Goal: Task Accomplishment & Management: Manage account settings

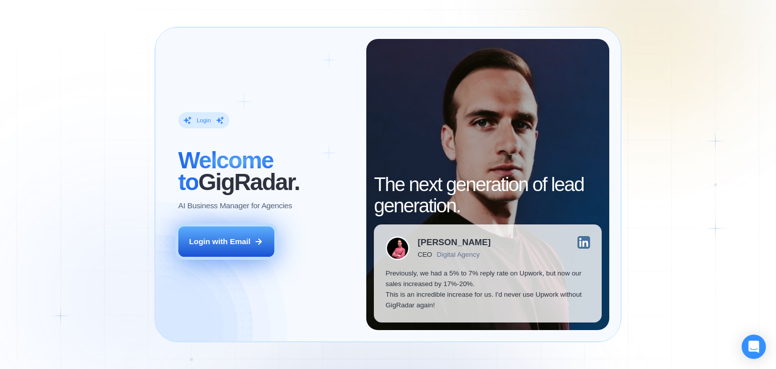
click at [238, 237] on div "Login with Email" at bounding box center [220, 241] width 62 height 11
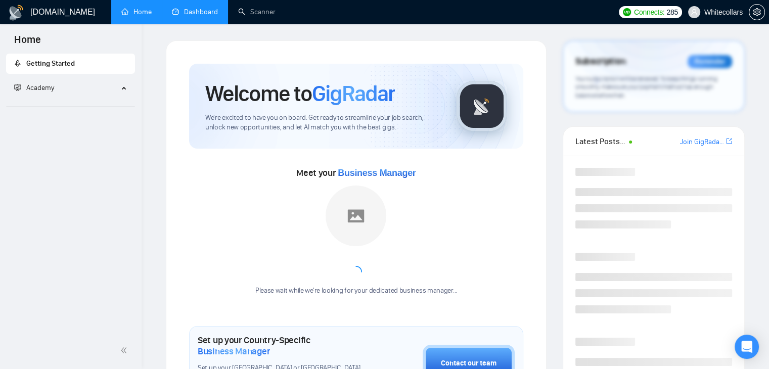
click at [196, 16] on link "Dashboard" at bounding box center [195, 12] width 46 height 9
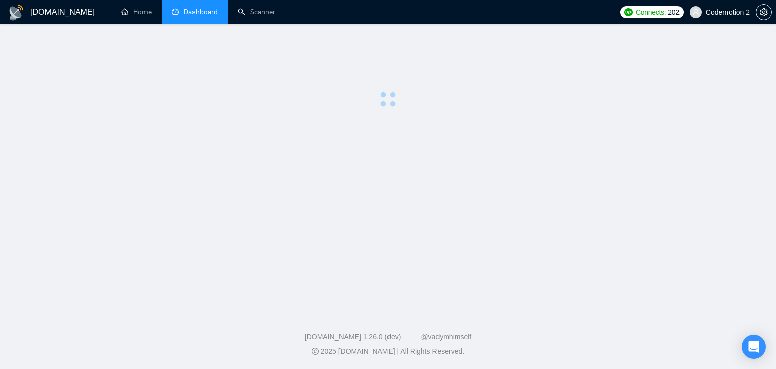
click at [707, 12] on span "Codemotion 2" at bounding box center [728, 12] width 44 height 0
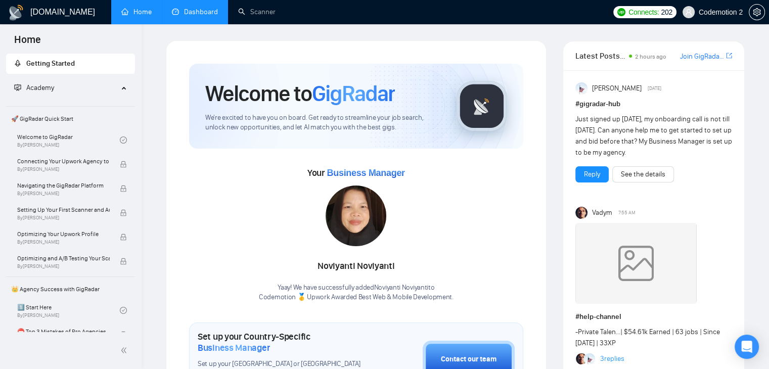
click at [206, 16] on link "Dashboard" at bounding box center [195, 12] width 46 height 9
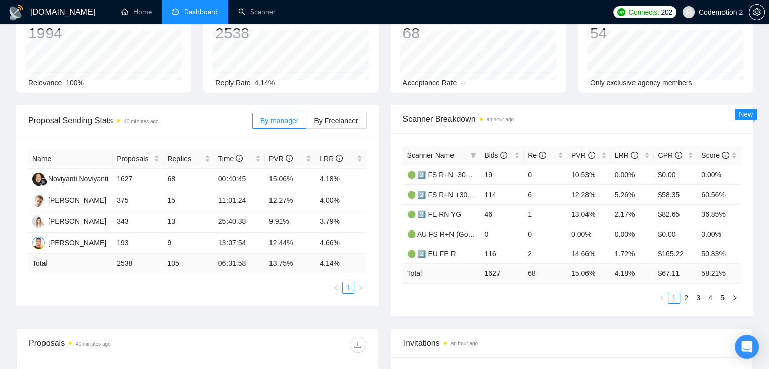
scroll to position [68, 0]
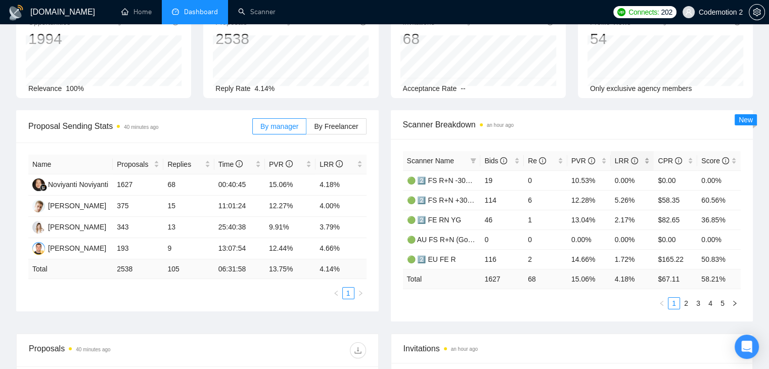
click at [645, 160] on div "LRR" at bounding box center [631, 160] width 35 height 11
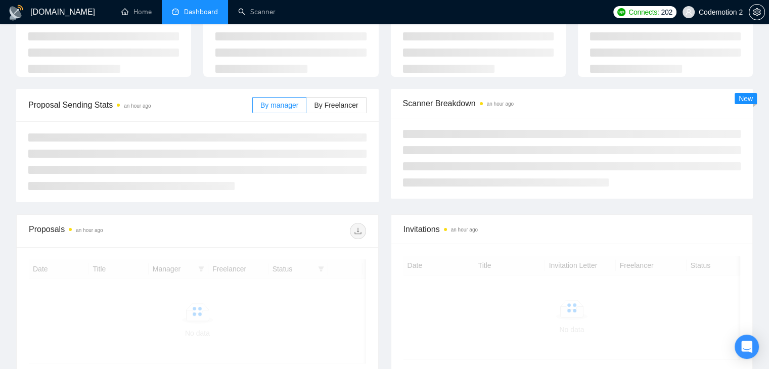
scroll to position [68, 0]
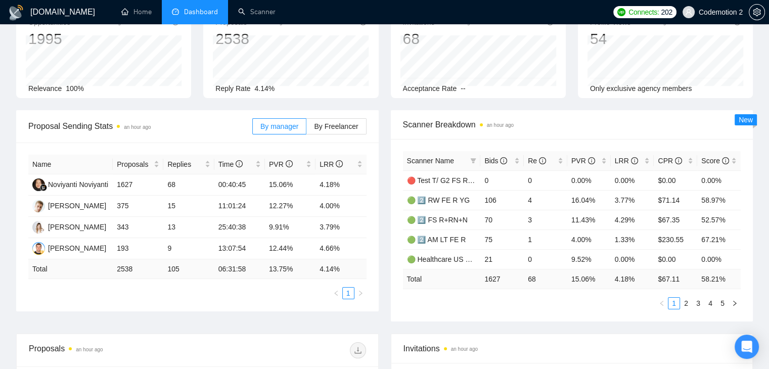
click at [701, 18] on span "Codemotion 2" at bounding box center [712, 12] width 72 height 32
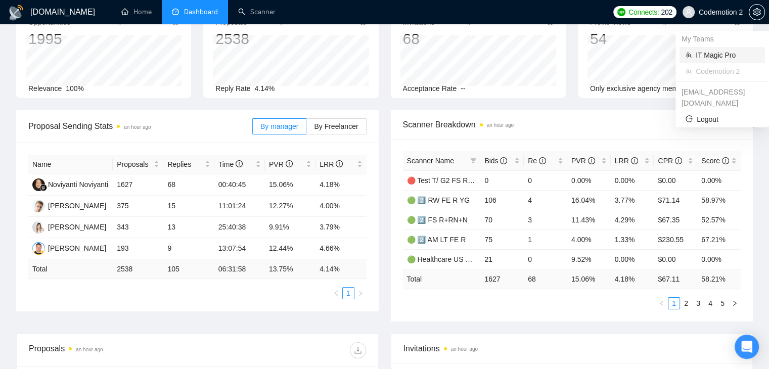
click at [700, 55] on span "IT Magic Pro" at bounding box center [726, 55] width 63 height 11
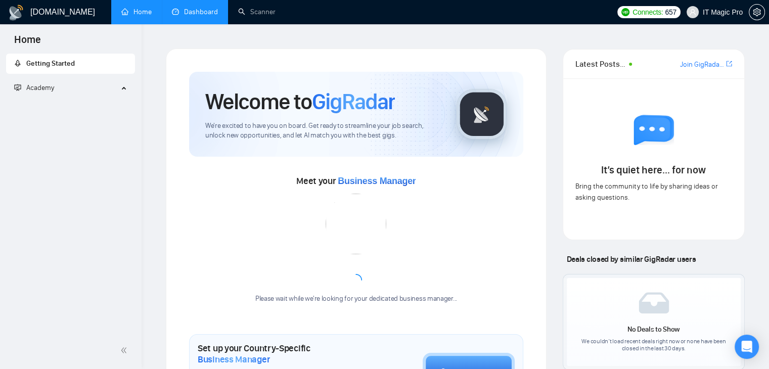
click at [179, 16] on link "Dashboard" at bounding box center [195, 12] width 46 height 9
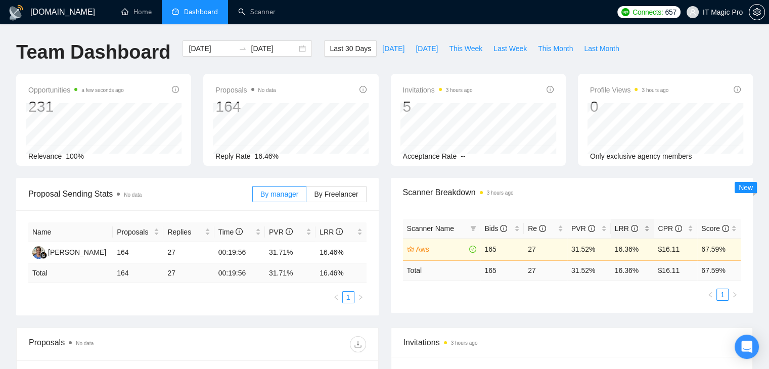
click at [647, 227] on div "LRR" at bounding box center [631, 228] width 35 height 11
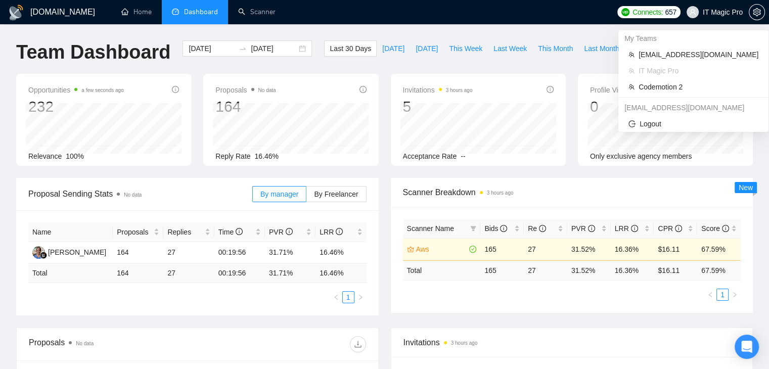
click at [745, 7] on span "IT Magic Pro" at bounding box center [714, 12] width 68 height 32
click at [633, 57] on icon "team" at bounding box center [632, 55] width 6 height 6
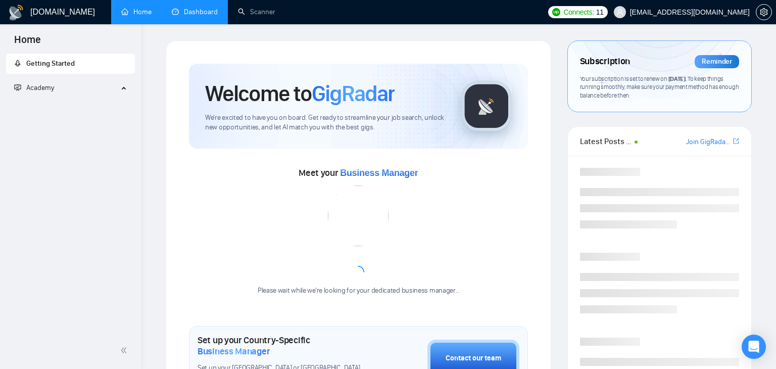
click at [196, 10] on link "Dashboard" at bounding box center [195, 12] width 46 height 9
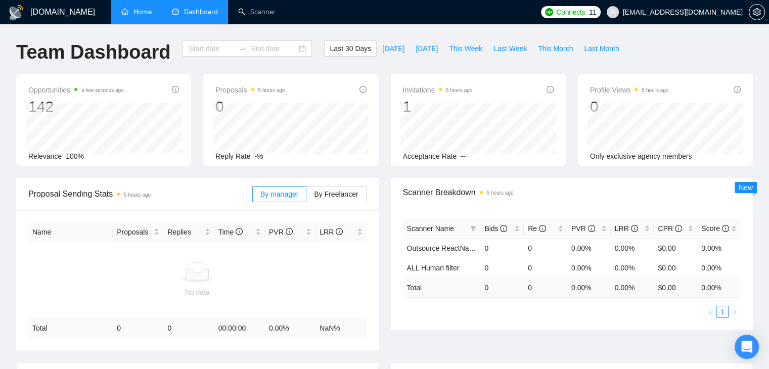
type input "[DATE]"
click at [647, 228] on div "LRR" at bounding box center [631, 228] width 35 height 11
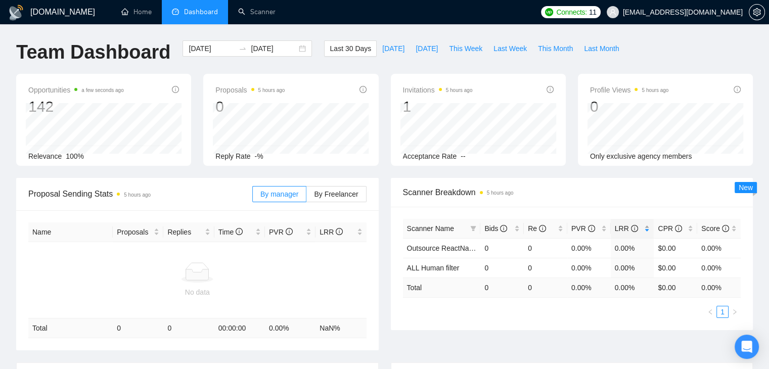
click at [647, 228] on div "LRR" at bounding box center [631, 228] width 35 height 11
click at [647, 223] on div "LRR" at bounding box center [631, 228] width 35 height 11
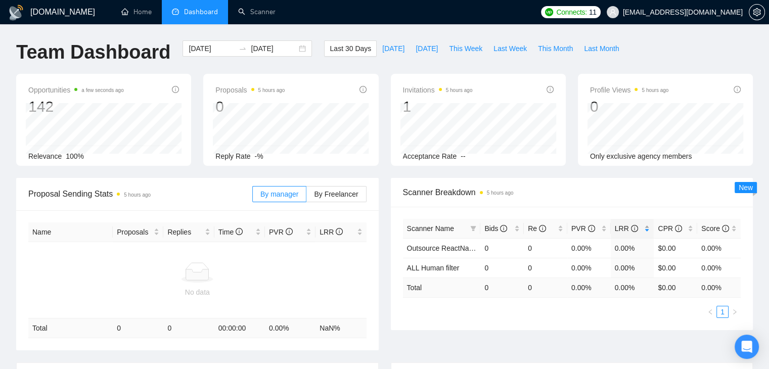
click at [647, 223] on div "LRR" at bounding box center [631, 228] width 35 height 11
click at [298, 49] on div "2025-07-26 2025-08-25" at bounding box center [246, 48] width 129 height 16
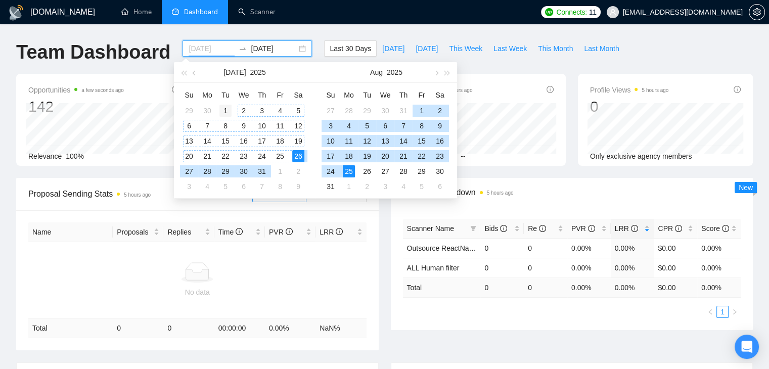
type input "2025-07-01"
click at [222, 109] on div "1" at bounding box center [225, 111] width 12 height 12
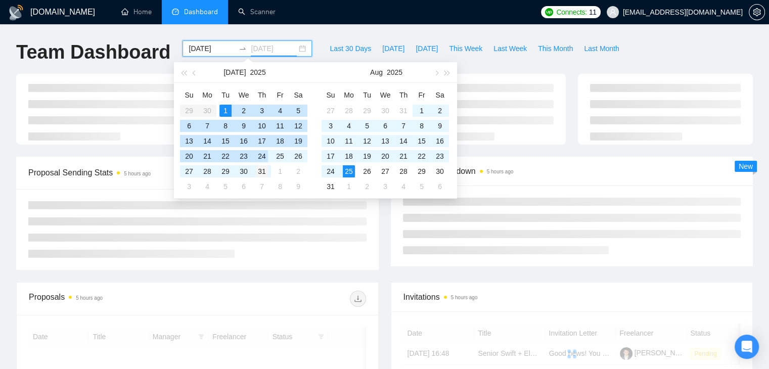
type input "2025-07-31"
click at [265, 174] on div "31" at bounding box center [262, 171] width 12 height 12
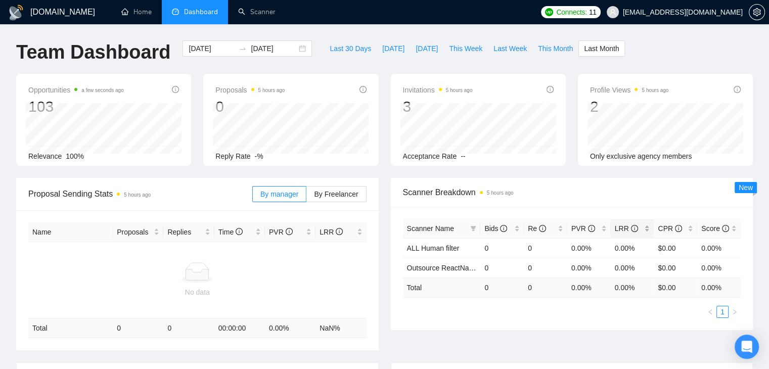
click at [644, 225] on div "LRR" at bounding box center [631, 228] width 35 height 11
click at [646, 232] on div "LRR" at bounding box center [631, 228] width 35 height 11
click at [646, 229] on div "LRR" at bounding box center [631, 228] width 35 height 11
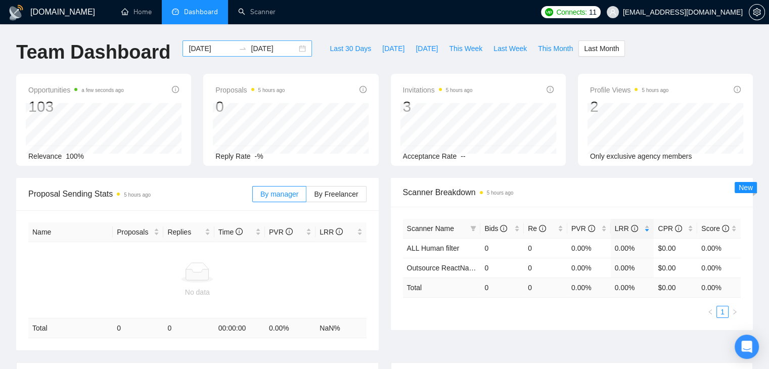
click at [294, 49] on div "2025-07-01 2025-07-31" at bounding box center [246, 48] width 129 height 16
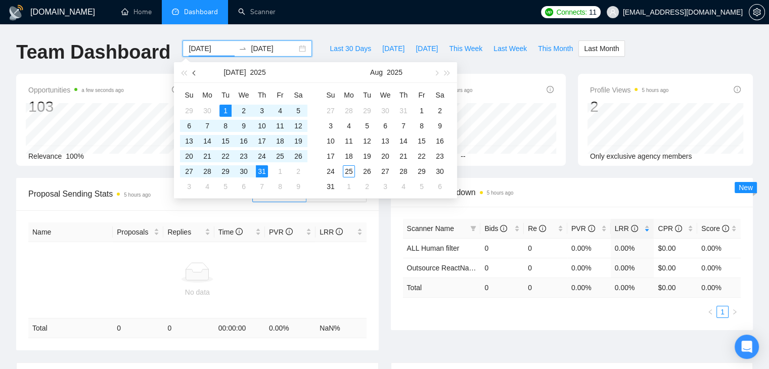
click at [193, 73] on span "button" at bounding box center [195, 72] width 5 height 5
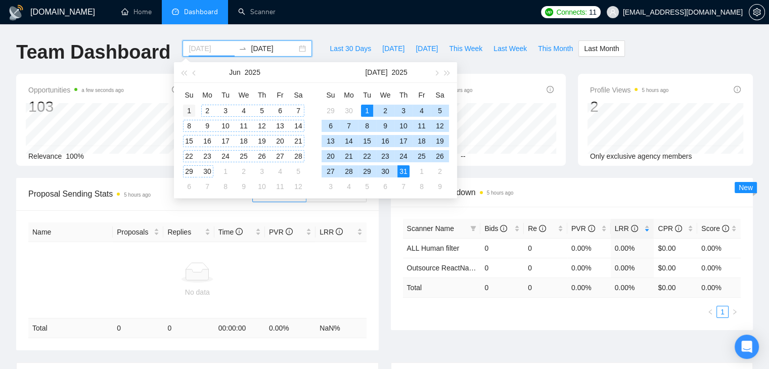
type input "2025-06-01"
click at [190, 108] on div "1" at bounding box center [189, 111] width 12 height 12
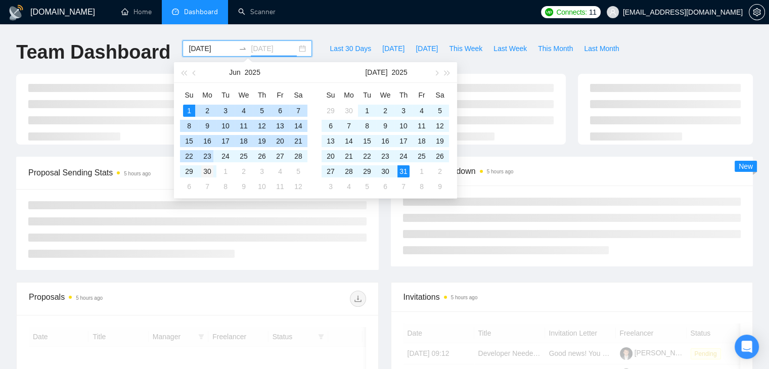
type input "2025-06-30"
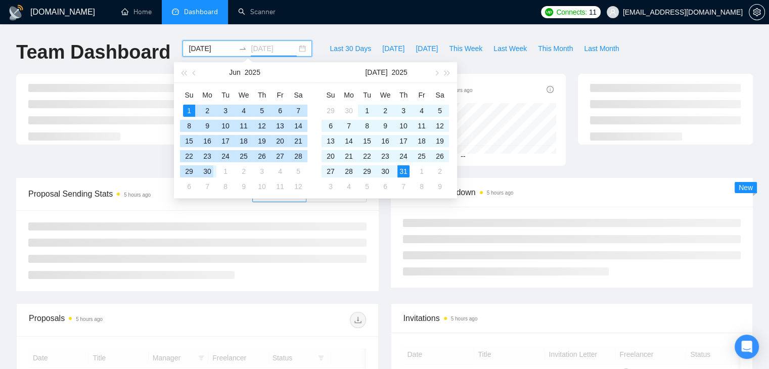
click at [208, 178] on td "30" at bounding box center [207, 171] width 18 height 15
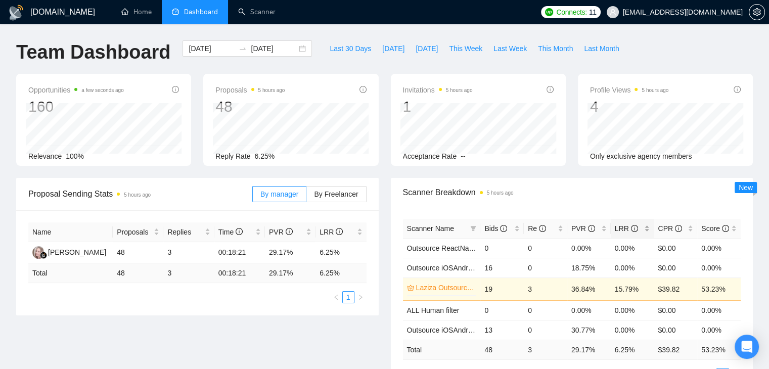
click at [643, 229] on div "LRR" at bounding box center [631, 228] width 35 height 11
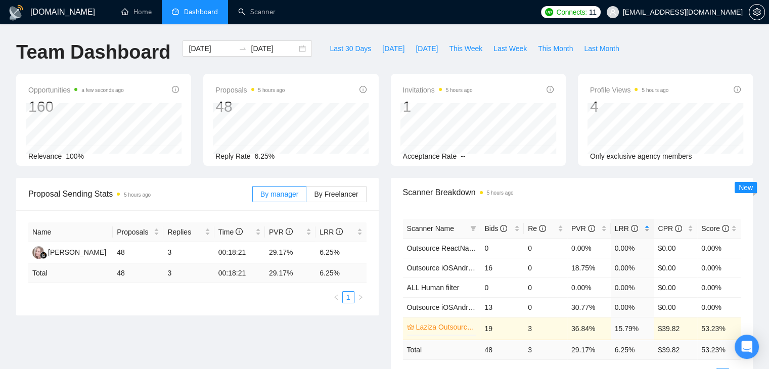
click at [643, 229] on div "LRR" at bounding box center [631, 228] width 35 height 11
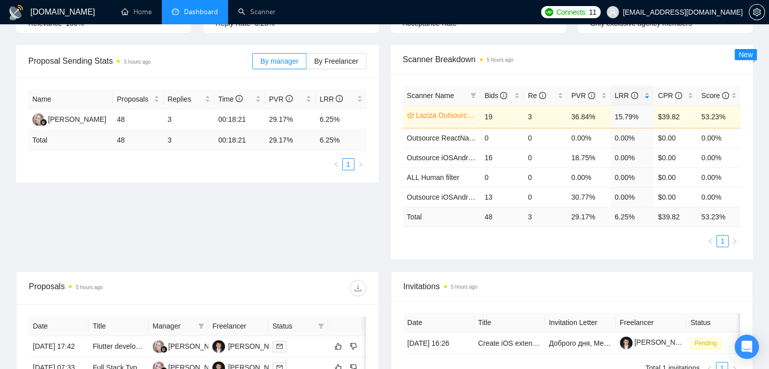
scroll to position [127, 0]
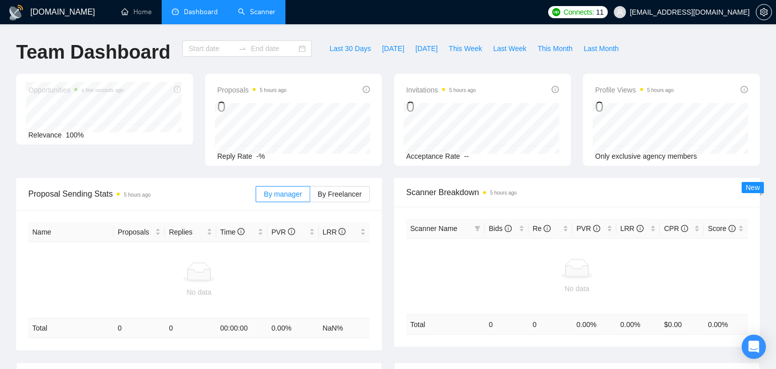
type input "[DATE]"
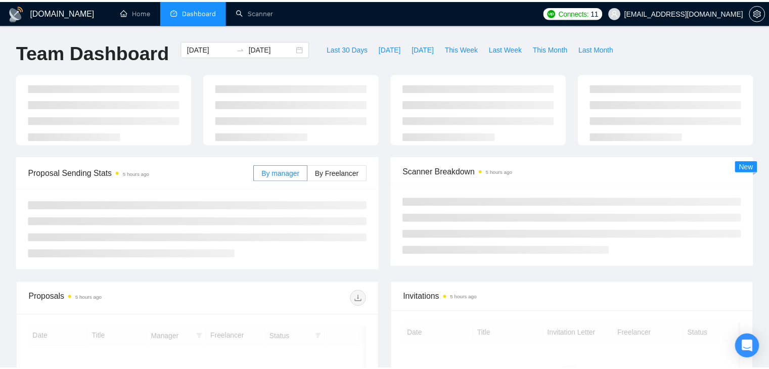
scroll to position [127, 0]
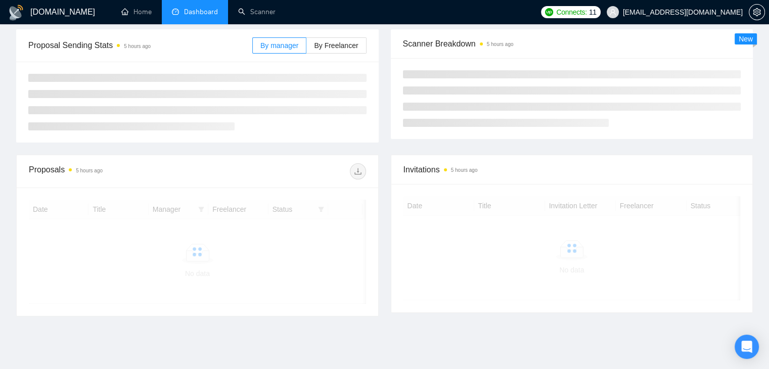
click at [670, 12] on span "[EMAIL_ADDRESS][DOMAIN_NAME]" at bounding box center [683, 12] width 120 height 0
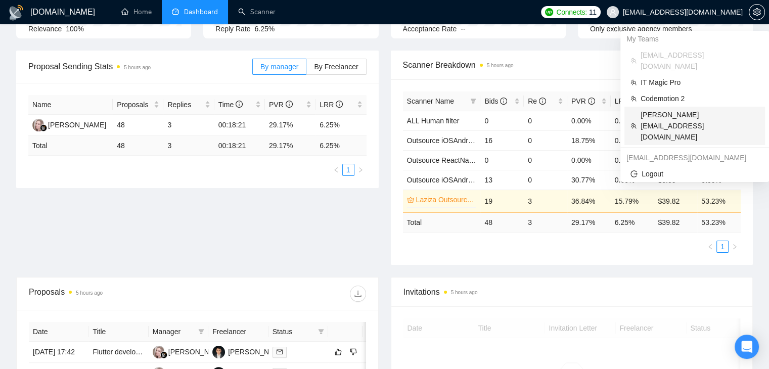
click at [663, 109] on span "[PERSON_NAME][EMAIL_ADDRESS][DOMAIN_NAME]" at bounding box center [699, 125] width 118 height 33
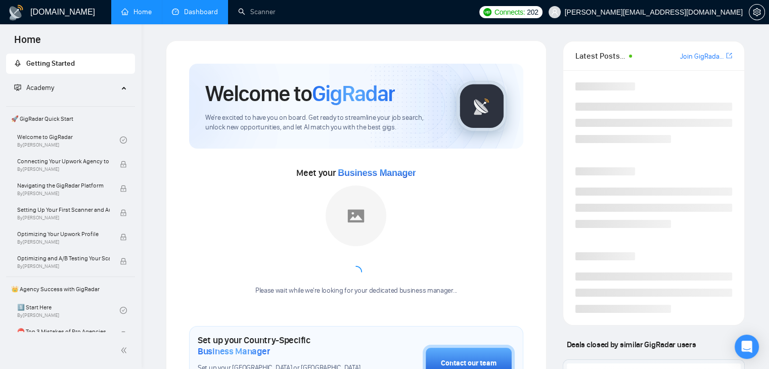
click at [184, 10] on link "Dashboard" at bounding box center [195, 12] width 46 height 9
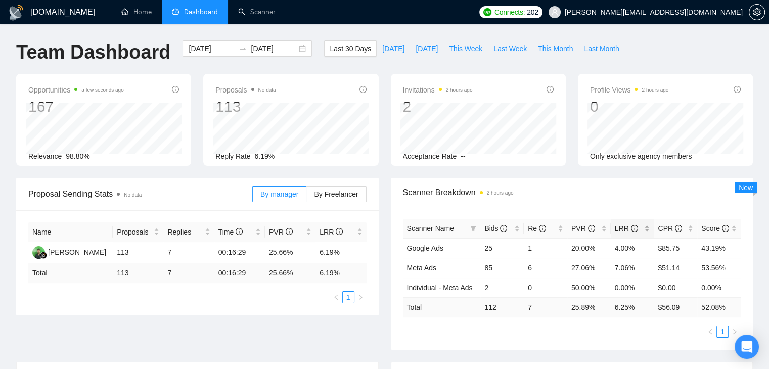
click at [649, 223] on div "LRR" at bounding box center [631, 228] width 35 height 11
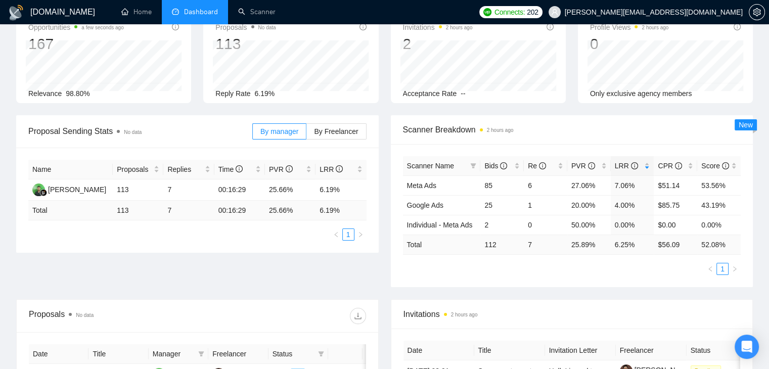
scroll to position [67, 0]
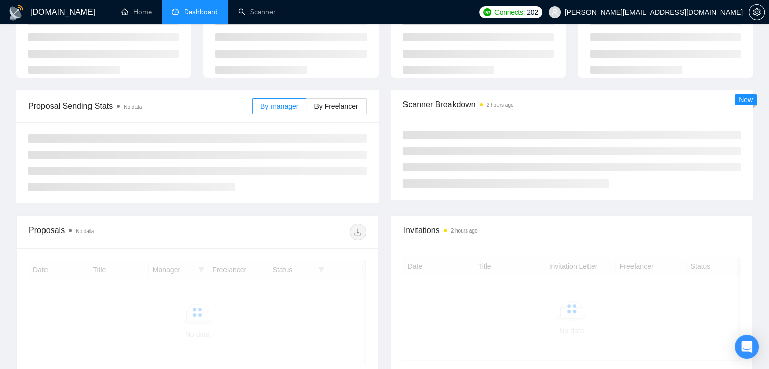
scroll to position [67, 0]
click at [695, 12] on span "[PERSON_NAME][EMAIL_ADDRESS][DOMAIN_NAME]" at bounding box center [653, 12] width 178 height 0
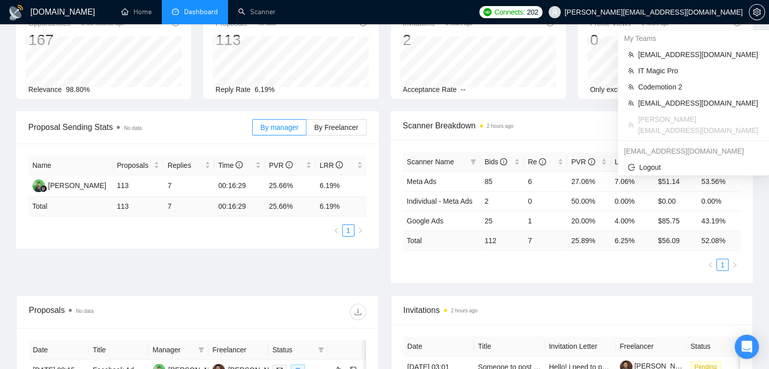
click at [683, 111] on li "[PERSON_NAME][EMAIL_ADDRESS][DOMAIN_NAME]" at bounding box center [693, 124] width 143 height 27
click at [681, 108] on span "[EMAIL_ADDRESS][DOMAIN_NAME]" at bounding box center [698, 103] width 121 height 11
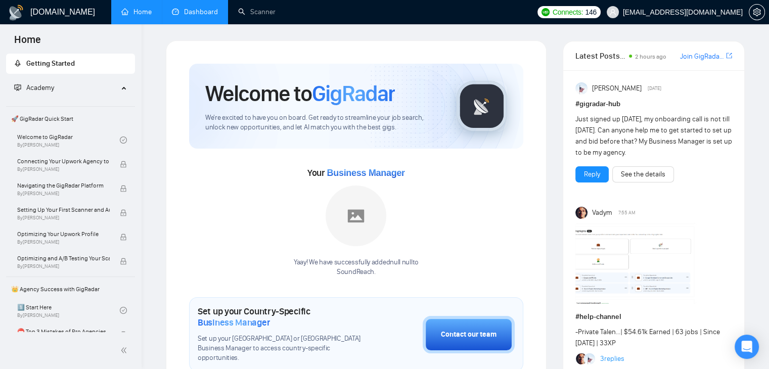
click at [192, 11] on link "Dashboard" at bounding box center [195, 12] width 46 height 9
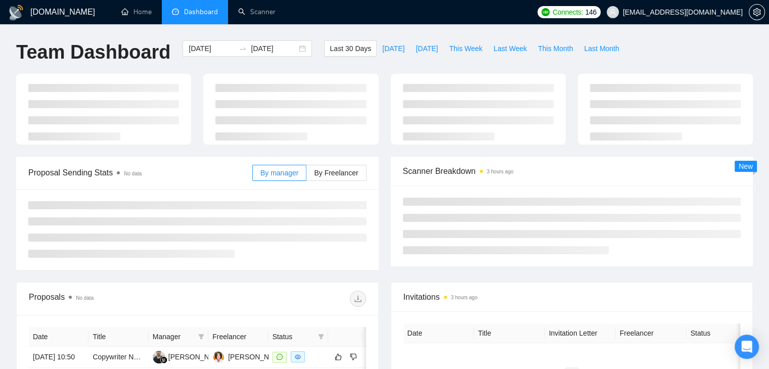
type input "[DATE]"
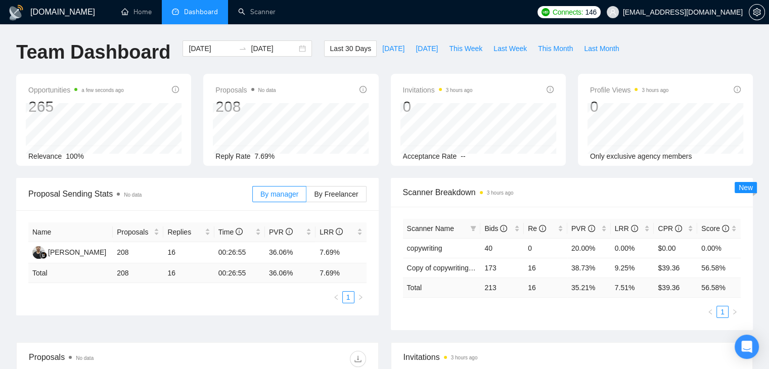
scroll to position [83, 0]
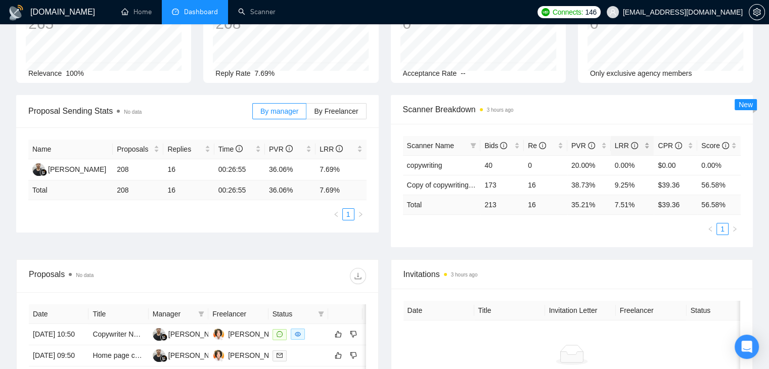
click at [645, 146] on div "LRR" at bounding box center [631, 145] width 35 height 11
click at [648, 140] on div "LRR" at bounding box center [631, 145] width 35 height 11
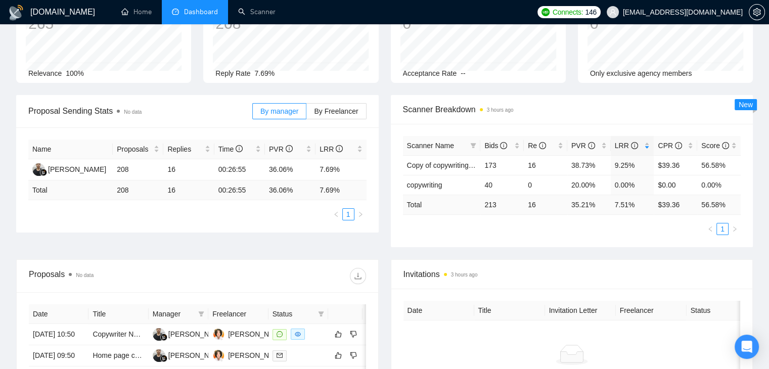
click at [637, 120] on div "Scanner Breakdown 3 hours ago" at bounding box center [572, 109] width 338 height 29
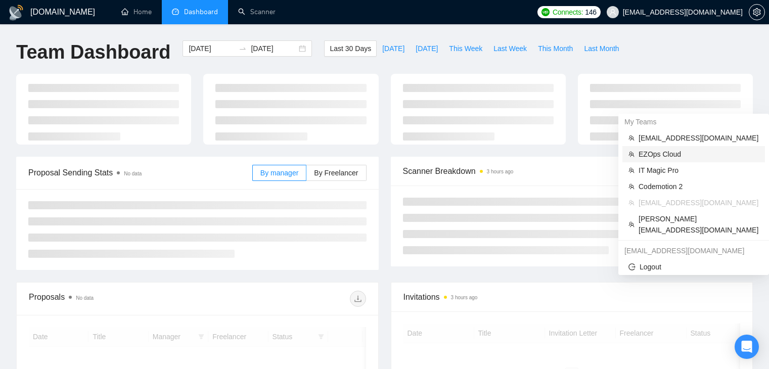
click at [663, 149] on span "EZOps Cloud" at bounding box center [698, 154] width 120 height 11
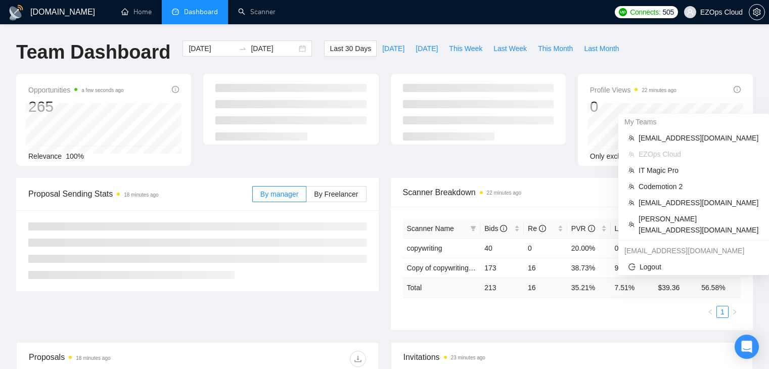
scroll to position [83, 0]
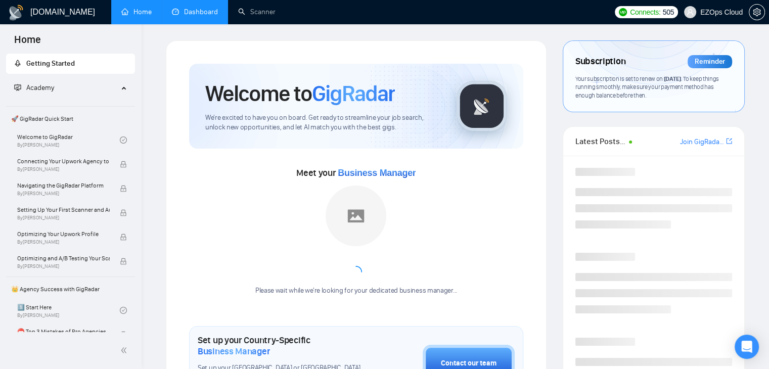
click at [208, 12] on link "Dashboard" at bounding box center [195, 12] width 46 height 9
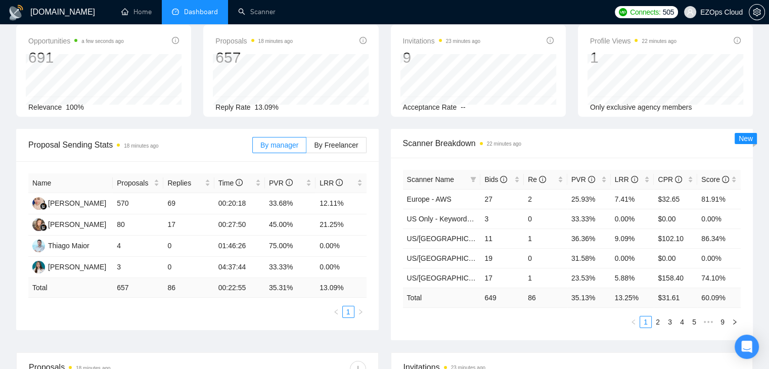
scroll to position [63, 0]
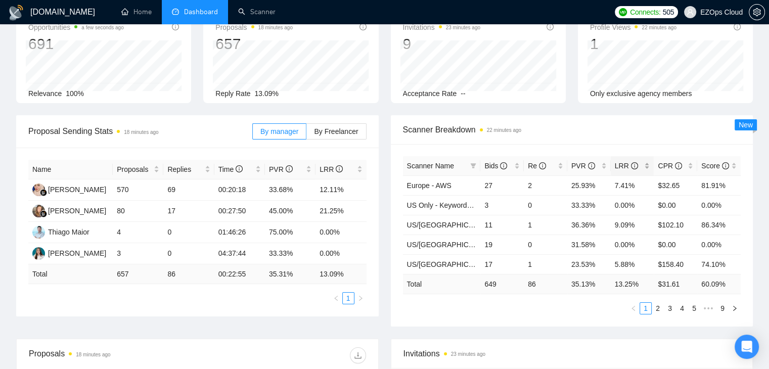
click at [646, 162] on div "LRR" at bounding box center [631, 165] width 35 height 11
click at [665, 137] on div "Scanner Breakdown 23 minutes ago" at bounding box center [572, 129] width 338 height 29
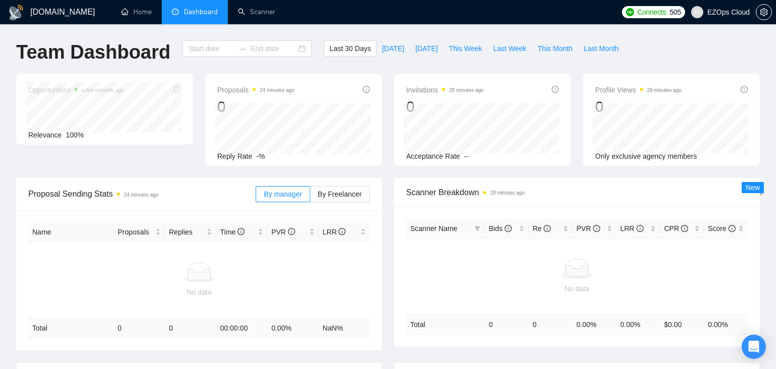
type input "[DATE]"
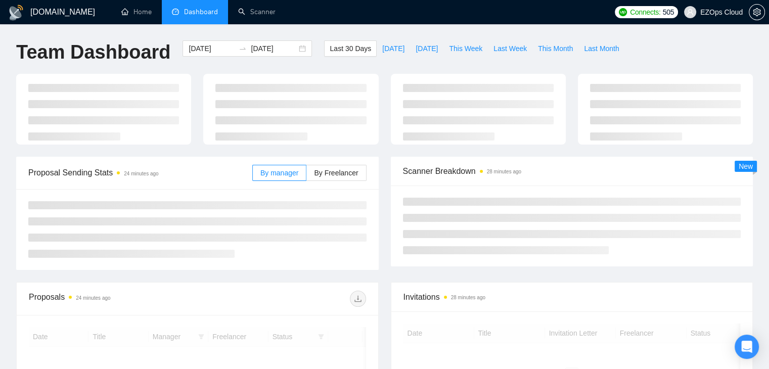
click at [723, 12] on span "EZOps Cloud" at bounding box center [721, 12] width 42 height 0
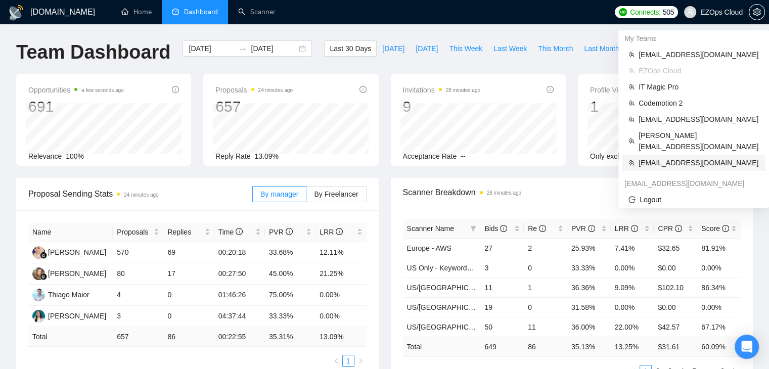
click at [661, 157] on span "abhishek@techvzero.com" at bounding box center [698, 162] width 120 height 11
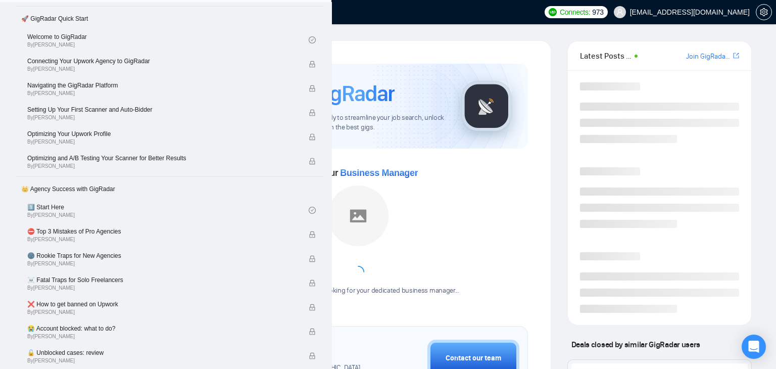
click at [186, 16] on link "Dashboard" at bounding box center [195, 12] width 46 height 9
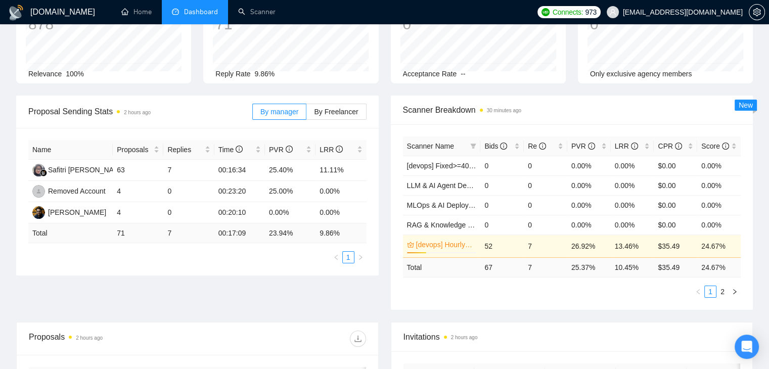
scroll to position [84, 0]
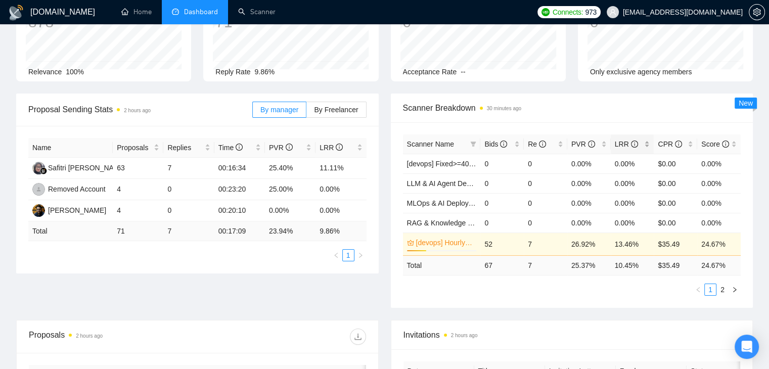
click at [649, 142] on div "LRR" at bounding box center [631, 143] width 35 height 11
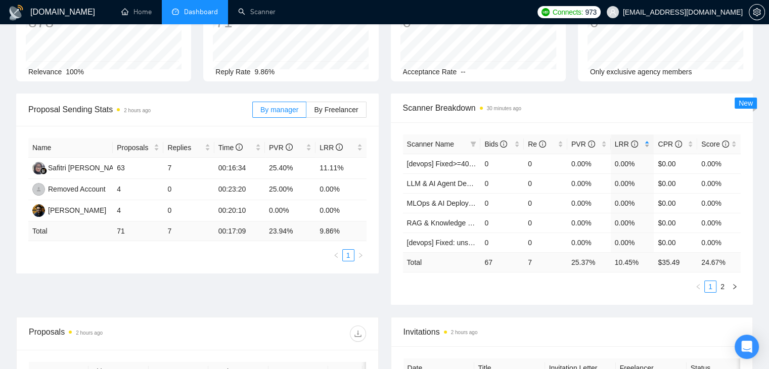
click at [649, 142] on div "LRR" at bounding box center [631, 143] width 35 height 11
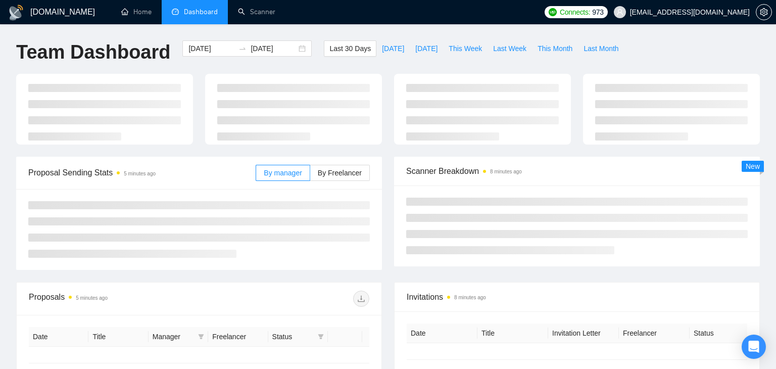
type input "[DATE]"
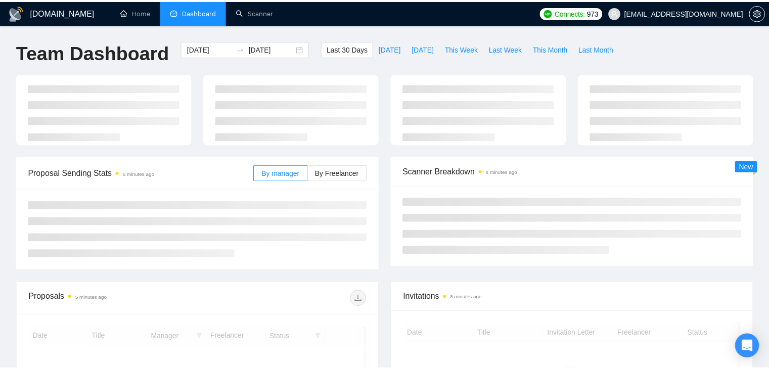
scroll to position [84, 0]
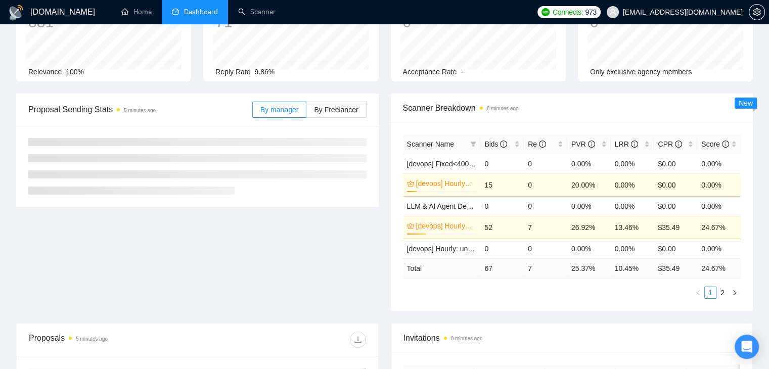
click at [677, 12] on span "[EMAIL_ADDRESS][DOMAIN_NAME]" at bounding box center [683, 12] width 120 height 0
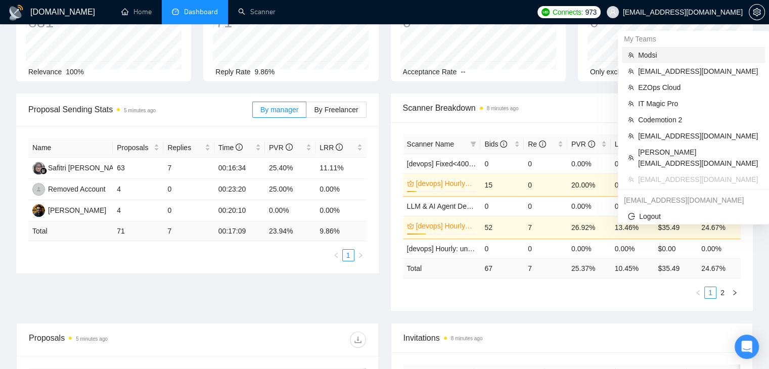
click at [651, 59] on span "Modsi" at bounding box center [698, 55] width 121 height 11
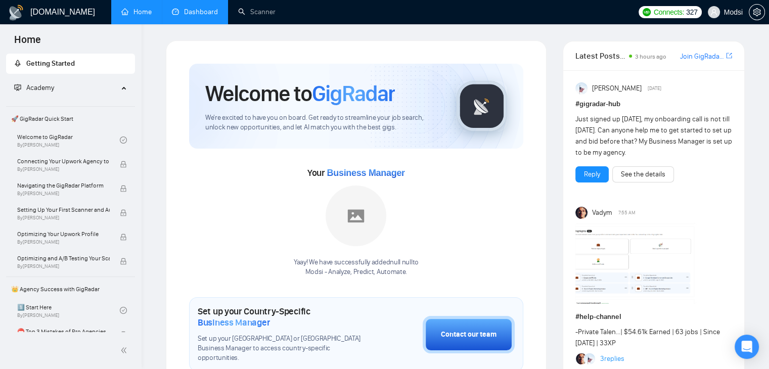
click at [188, 16] on link "Dashboard" at bounding box center [195, 12] width 46 height 9
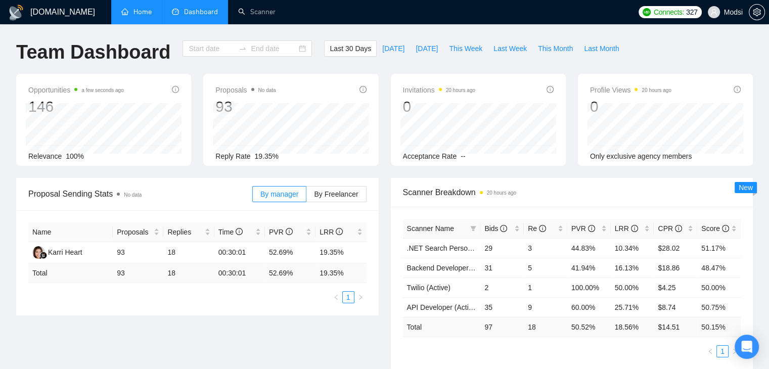
type input "[DATE]"
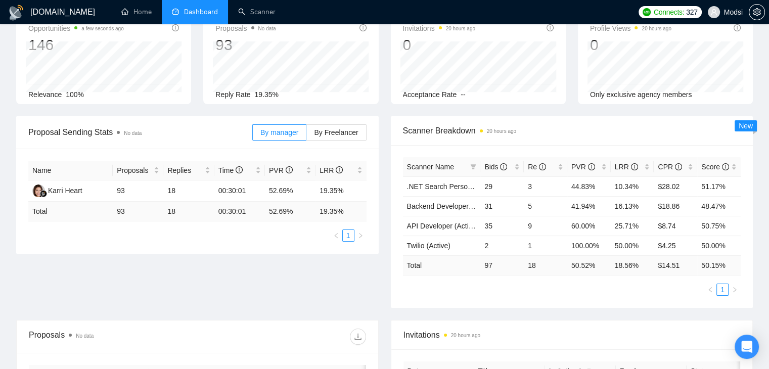
scroll to position [72, 0]
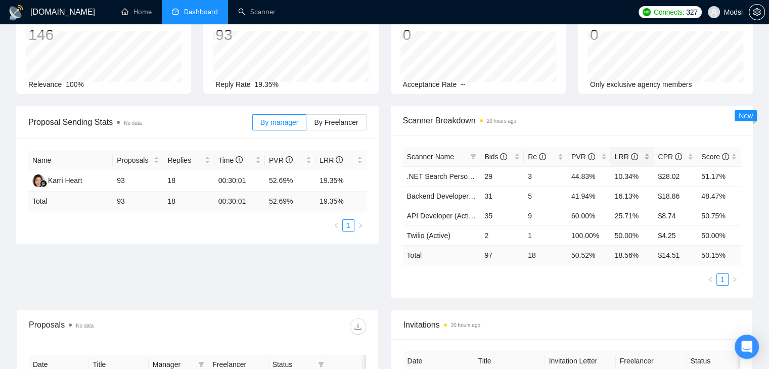
click at [649, 156] on div "LRR" at bounding box center [631, 156] width 35 height 11
click at [647, 156] on div "LRR" at bounding box center [631, 156] width 35 height 11
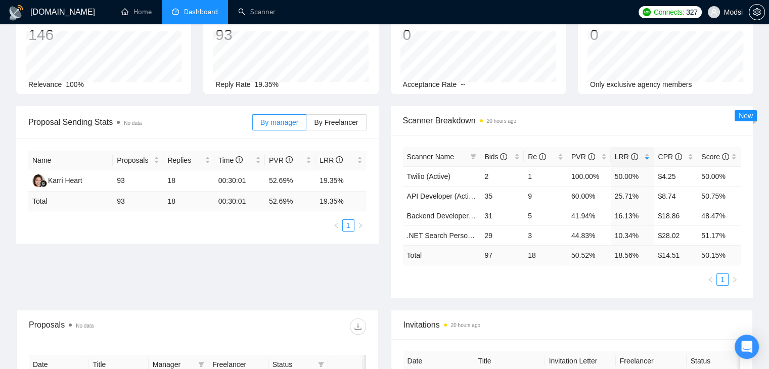
scroll to position [9, 0]
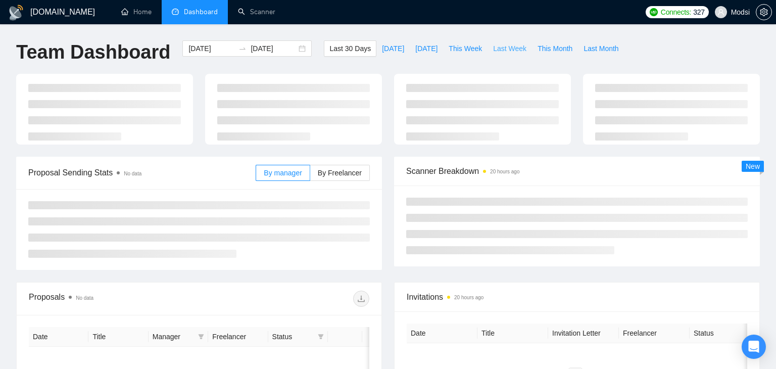
type input "[DATE]"
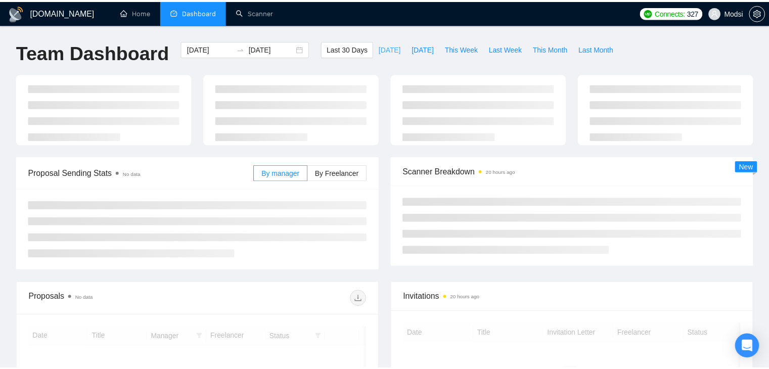
scroll to position [9, 0]
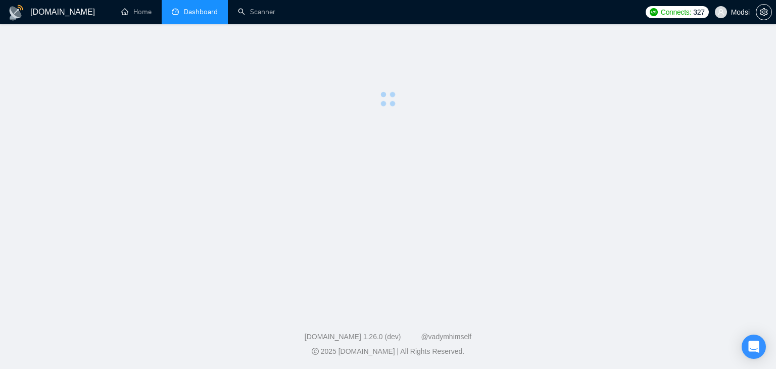
click at [730, 17] on span "Modsi" at bounding box center [732, 12] width 47 height 32
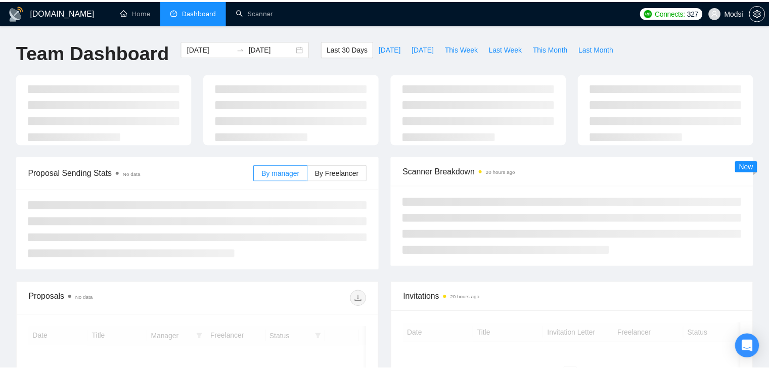
scroll to position [9, 0]
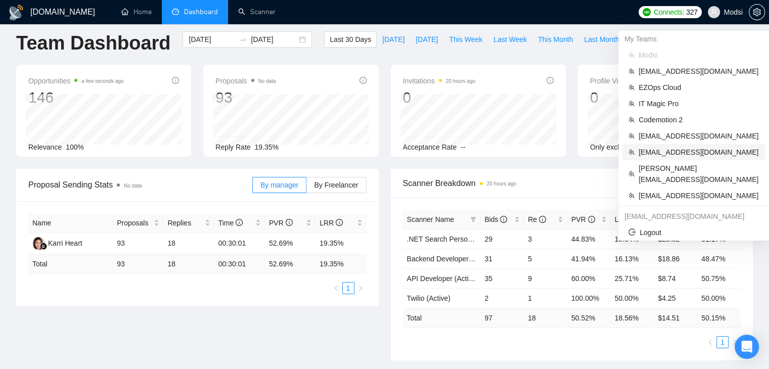
click at [651, 151] on span "[EMAIL_ADDRESS][DOMAIN_NAME]" at bounding box center [698, 152] width 120 height 11
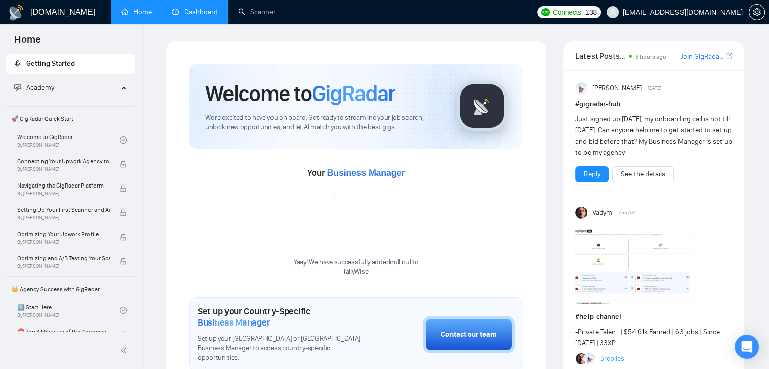
click at [172, 16] on link "Dashboard" at bounding box center [195, 12] width 46 height 9
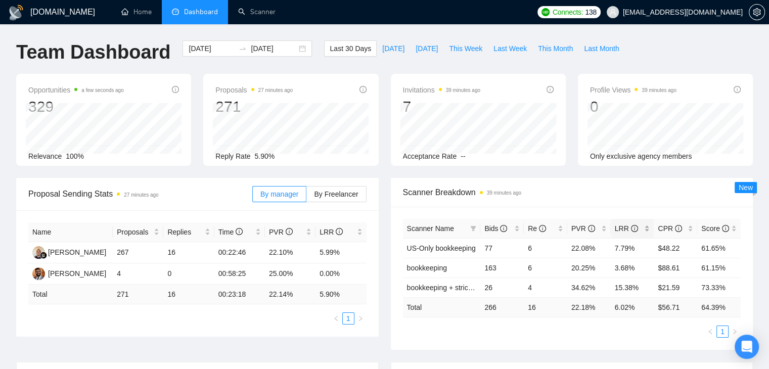
click at [649, 226] on div "LRR" at bounding box center [631, 228] width 35 height 11
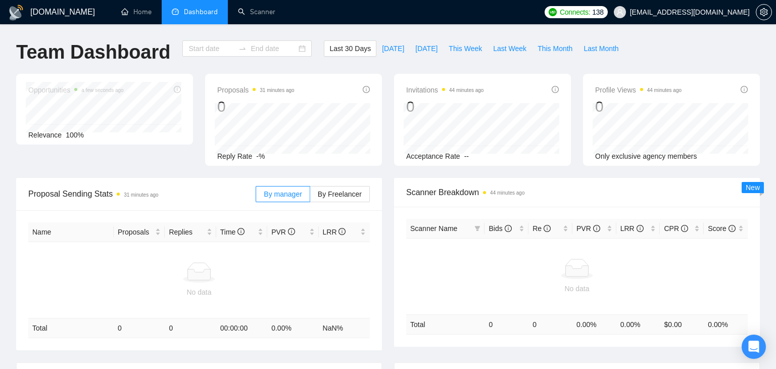
type input "[DATE]"
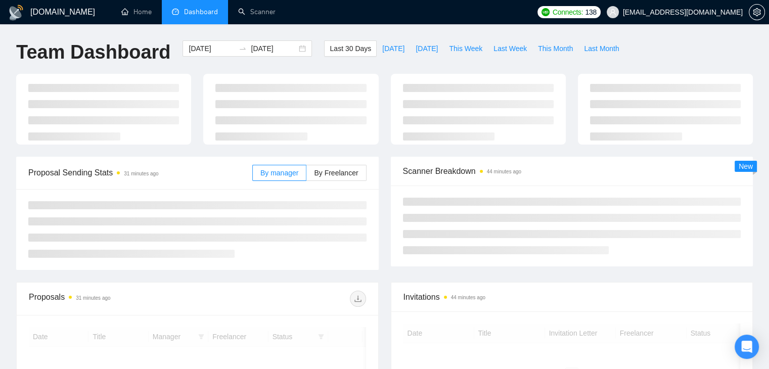
click at [712, 12] on span "[EMAIL_ADDRESS][DOMAIN_NAME]" at bounding box center [683, 12] width 120 height 0
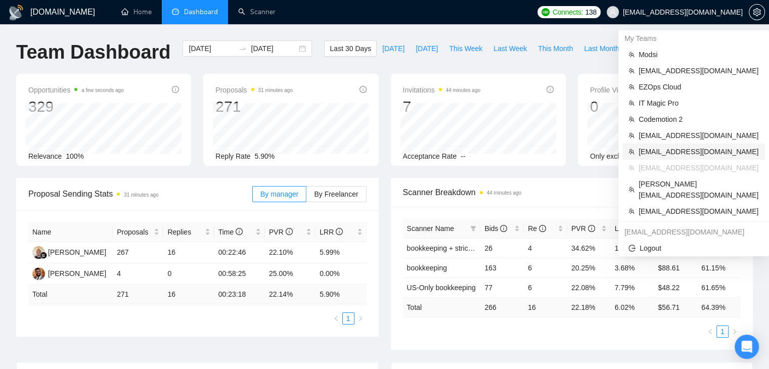
click at [652, 152] on span "[EMAIL_ADDRESS][DOMAIN_NAME]" at bounding box center [698, 151] width 120 height 11
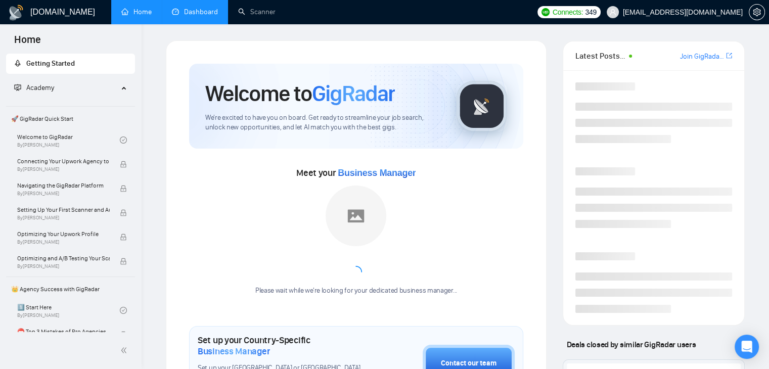
click at [204, 16] on link "Dashboard" at bounding box center [195, 12] width 46 height 9
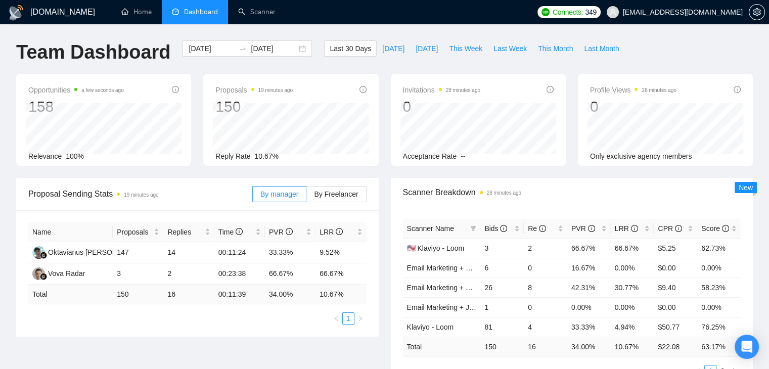
scroll to position [80, 0]
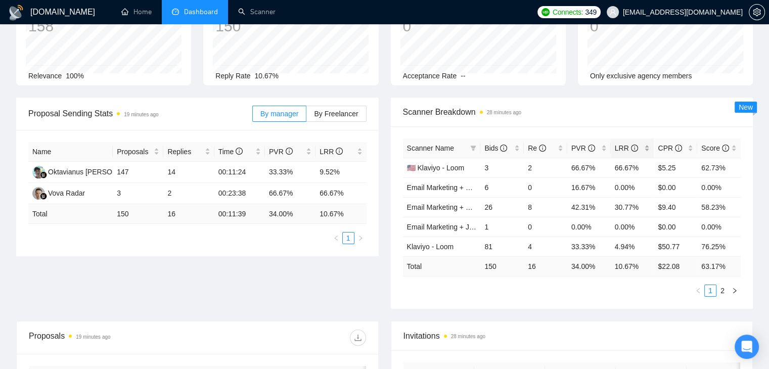
click at [647, 146] on div "LRR" at bounding box center [631, 148] width 35 height 11
click at [624, 123] on div "Scanner Breakdown 28 minutes ago" at bounding box center [572, 112] width 338 height 29
